Goal: Navigation & Orientation: Find specific page/section

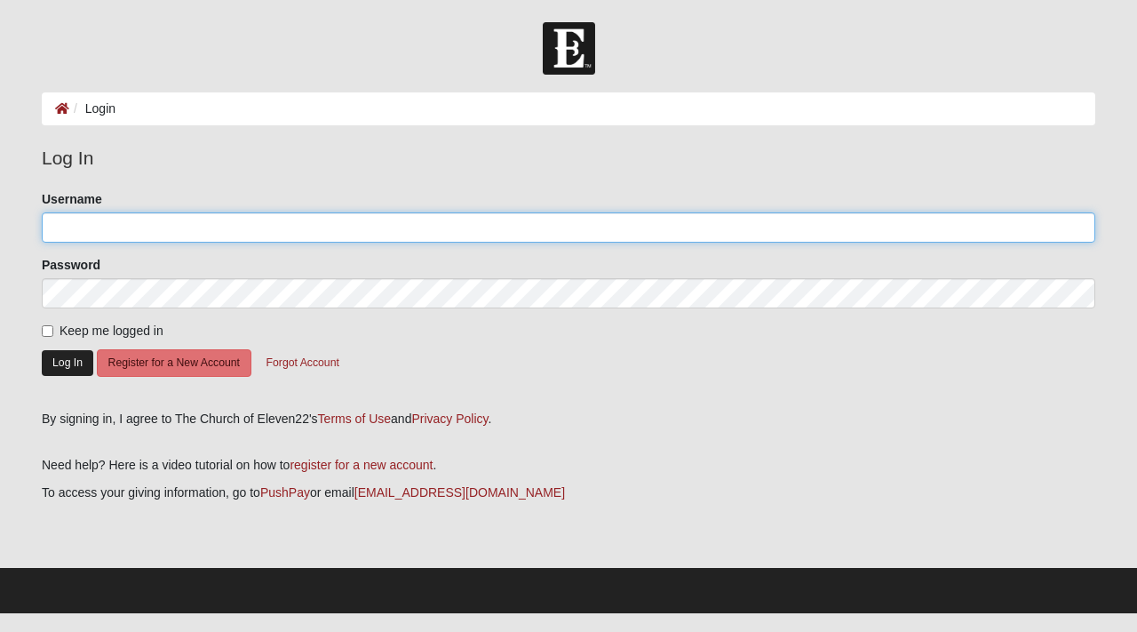
type input "candice.davis@coe22.com"
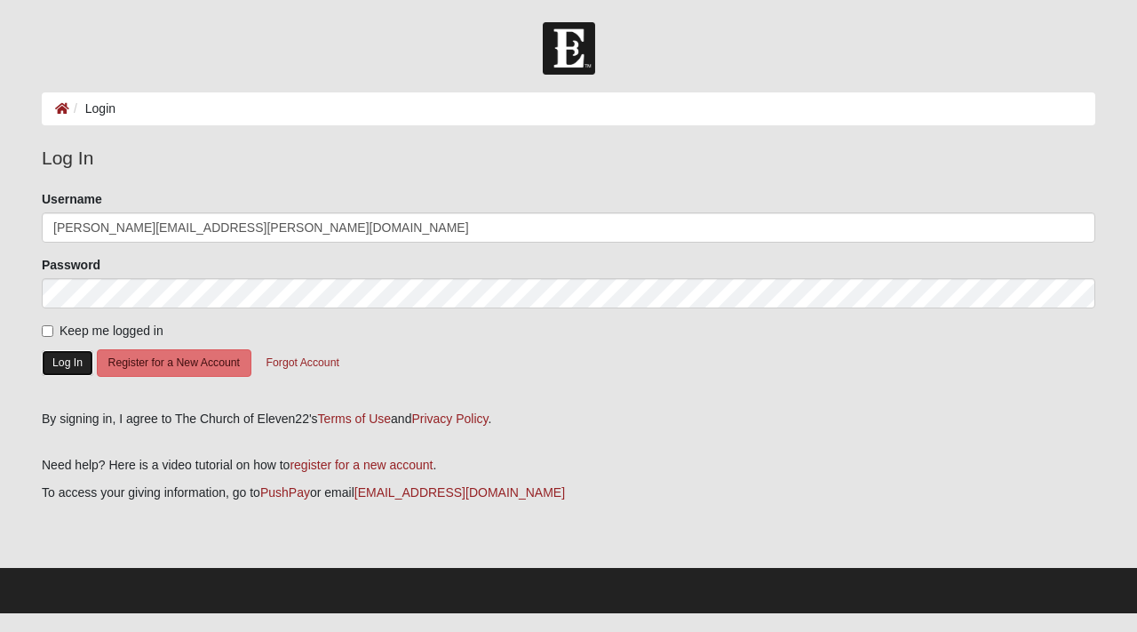
click at [68, 362] on button "Log In" at bounding box center [68, 363] width 52 height 26
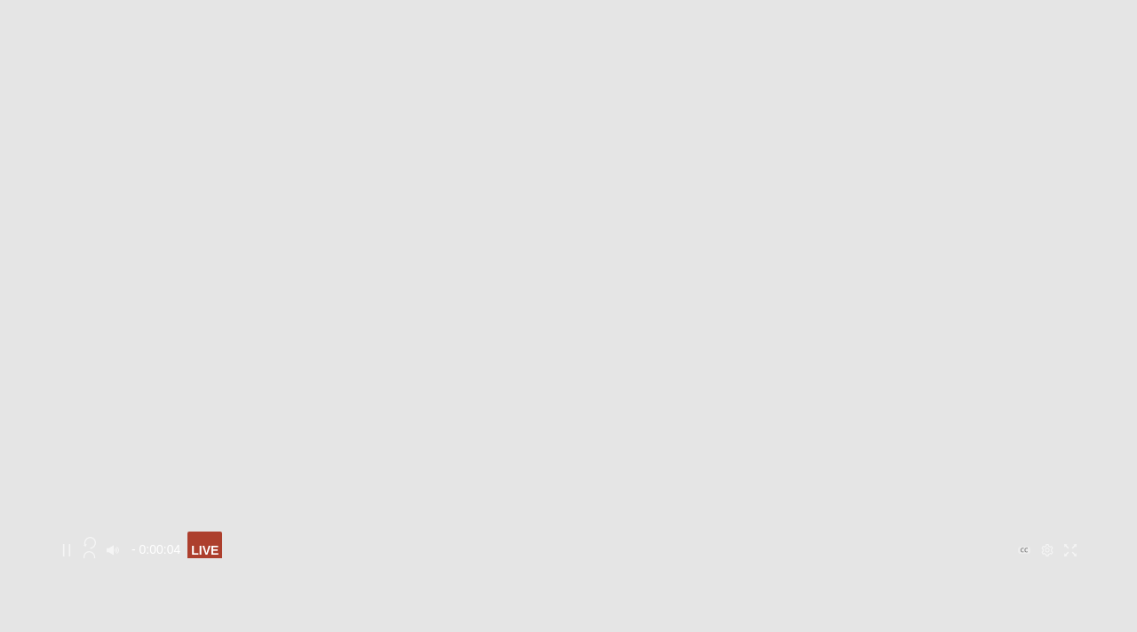
scroll to position [355, 0]
click at [575, 309] on button "Toggle Play Pause" at bounding box center [568, 235] width 1027 height 632
click at [73, 537] on icon "Play" at bounding box center [66, 543] width 12 height 12
